Goal: Find specific page/section: Find specific page/section

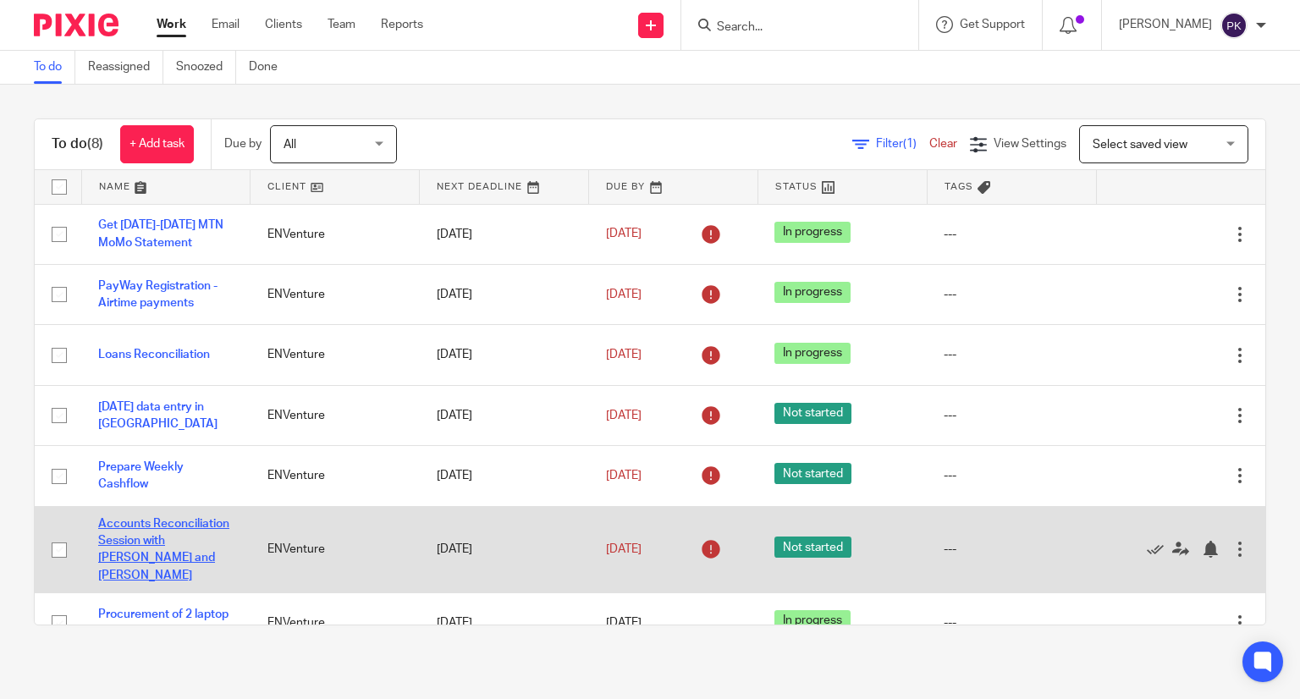
click at [140, 535] on link "Accounts Reconciliation Session with [PERSON_NAME] and [PERSON_NAME]" at bounding box center [163, 549] width 131 height 63
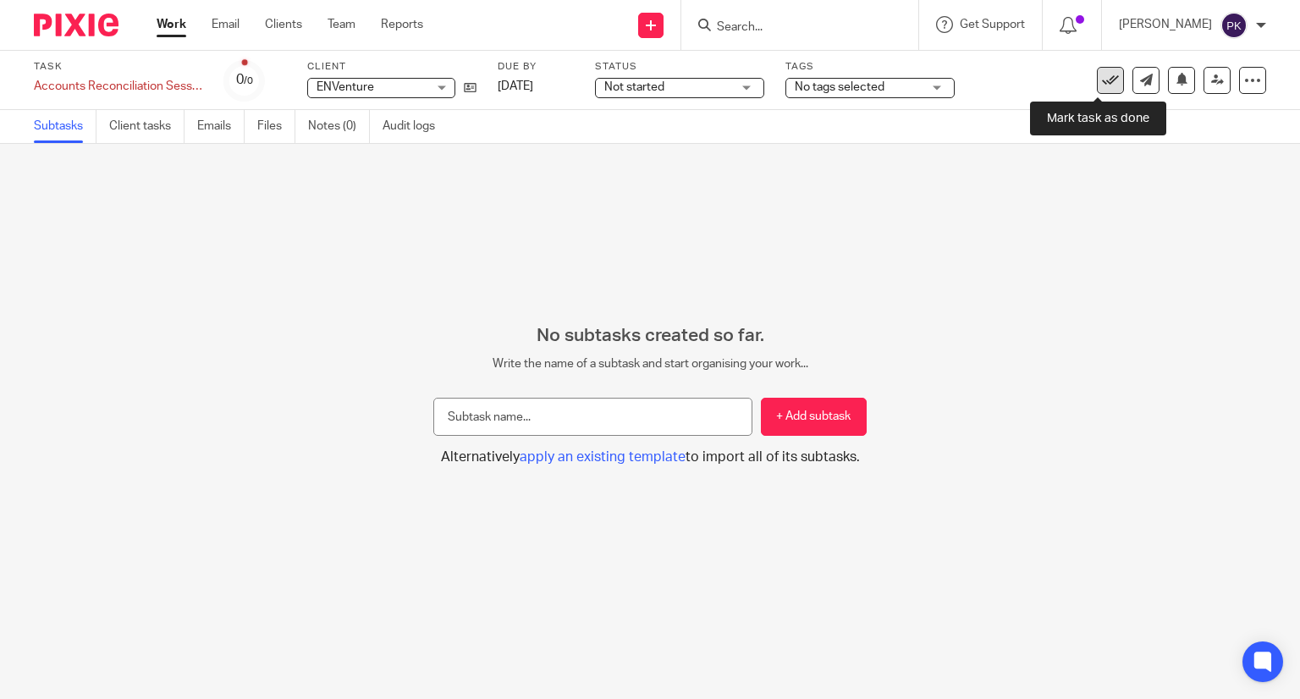
click at [1102, 81] on icon at bounding box center [1110, 80] width 17 height 17
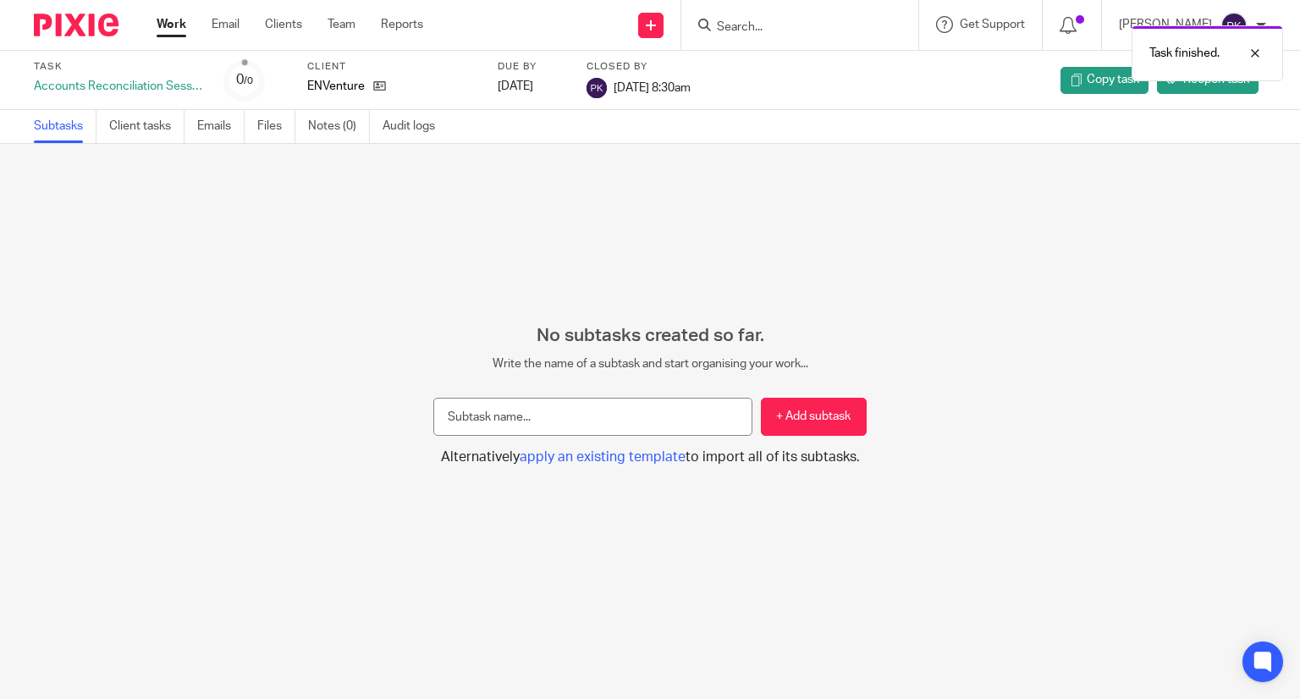
click at [174, 23] on link "Work" at bounding box center [172, 24] width 30 height 17
